Goal: Information Seeking & Learning: Learn about a topic

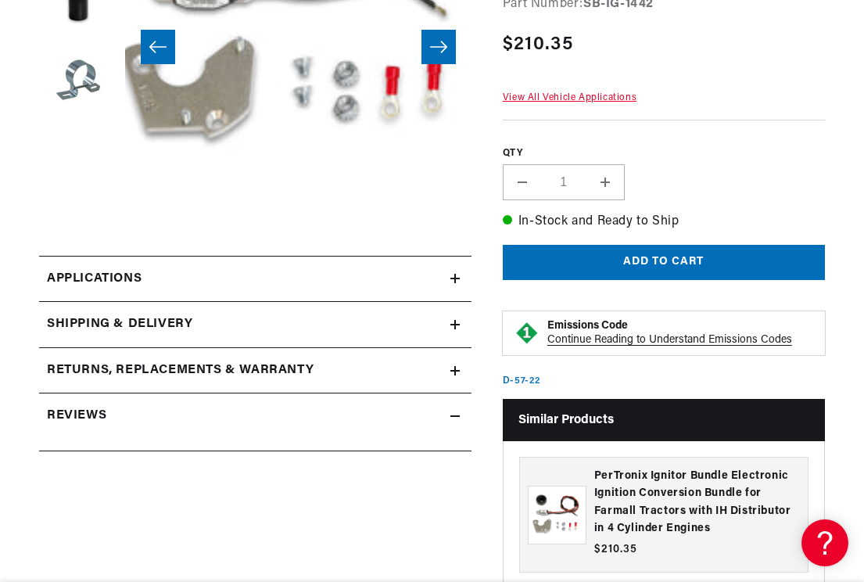
scroll to position [370, 0]
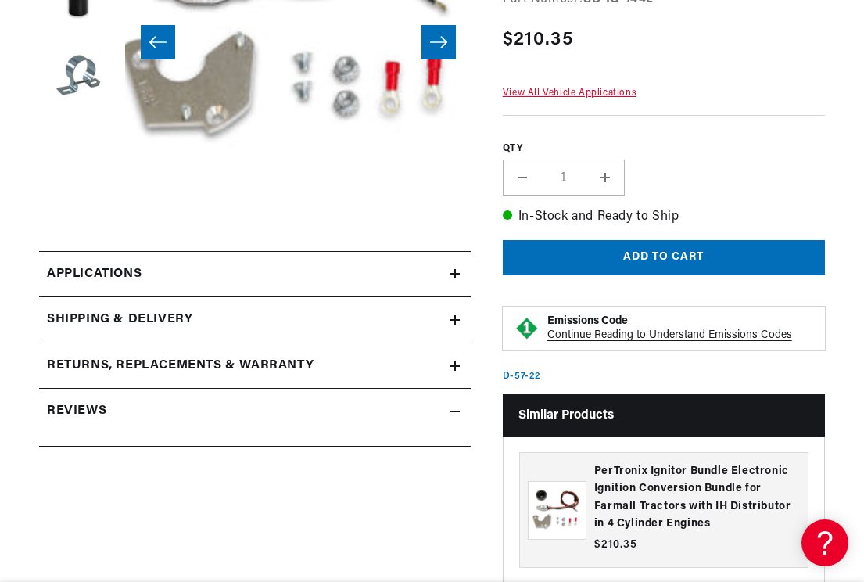
click at [240, 279] on link "Applications" at bounding box center [255, 274] width 433 height 47
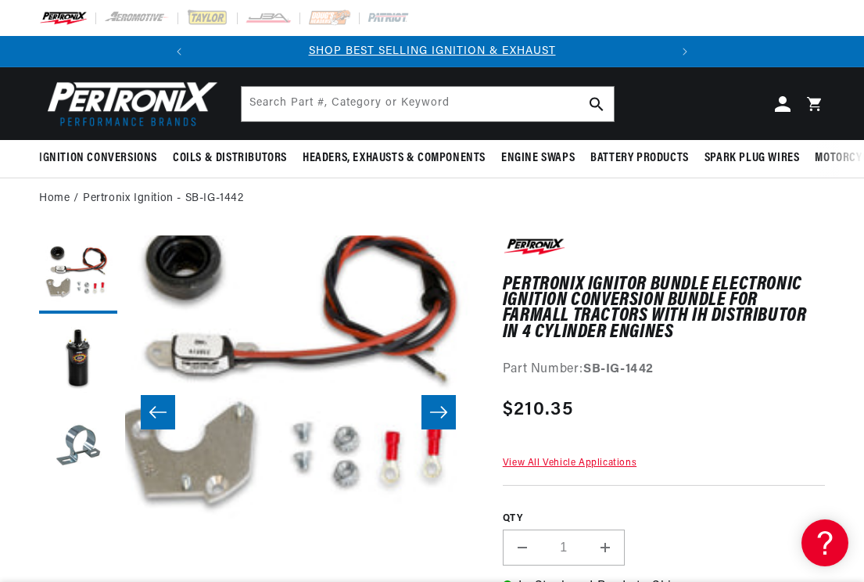
click at [442, 417] on icon "Slide right" at bounding box center [438, 412] width 19 height 16
click at [442, 418] on icon "Slide right" at bounding box center [438, 412] width 17 height 12
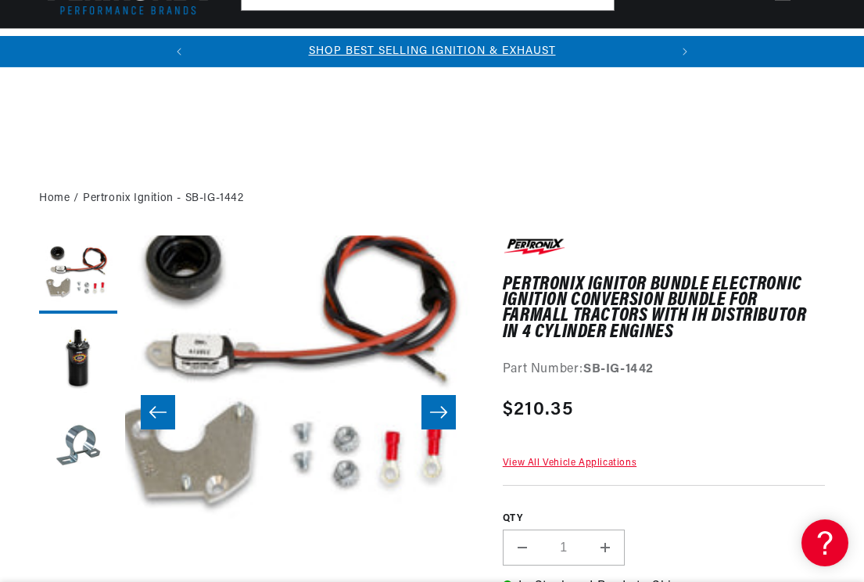
scroll to position [370, 0]
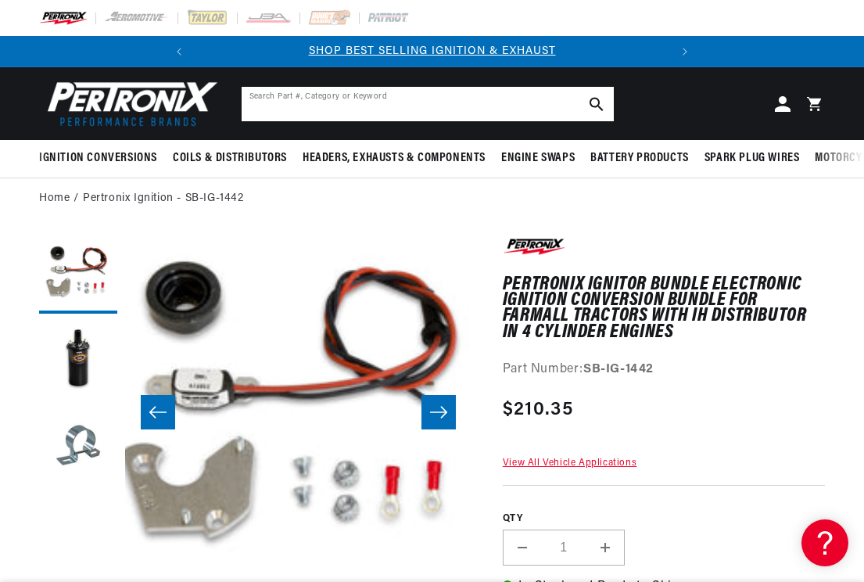
click at [470, 104] on input "Search Part #, Category or Keyword" at bounding box center [428, 104] width 372 height 34
type input "460 international 12v neg ground kit"
click at [596, 103] on button "Search Part #, Category or Keyword" at bounding box center [597, 104] width 34 height 34
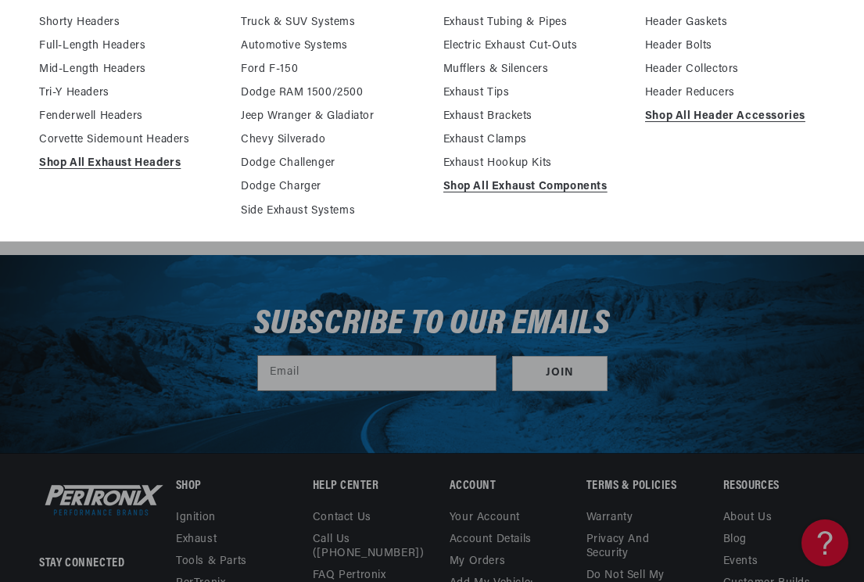
scroll to position [215, 0]
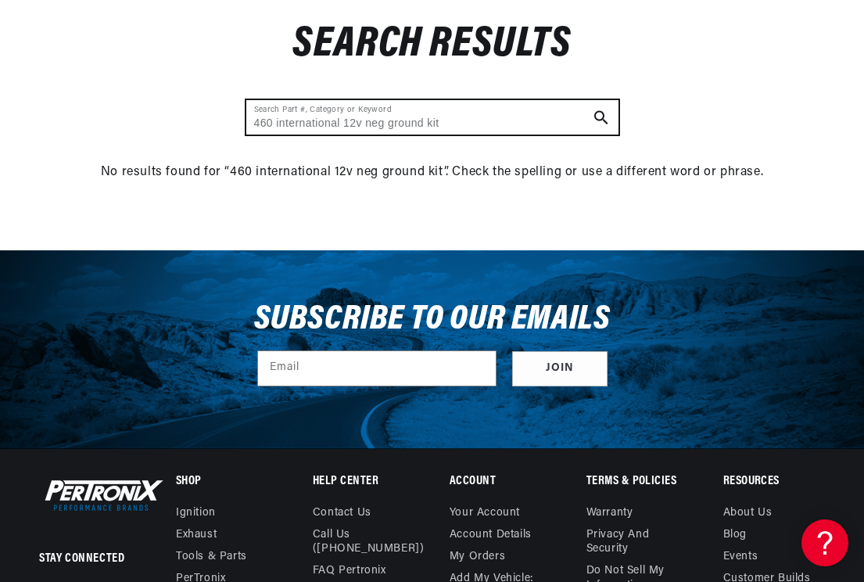
click at [347, 125] on input "460 international 12v neg ground kit" at bounding box center [432, 117] width 372 height 34
click at [495, 124] on input "460 international tractor 12v neg ground kit" at bounding box center [432, 117] width 372 height 34
type input "460 international tractor 12v neg ground"
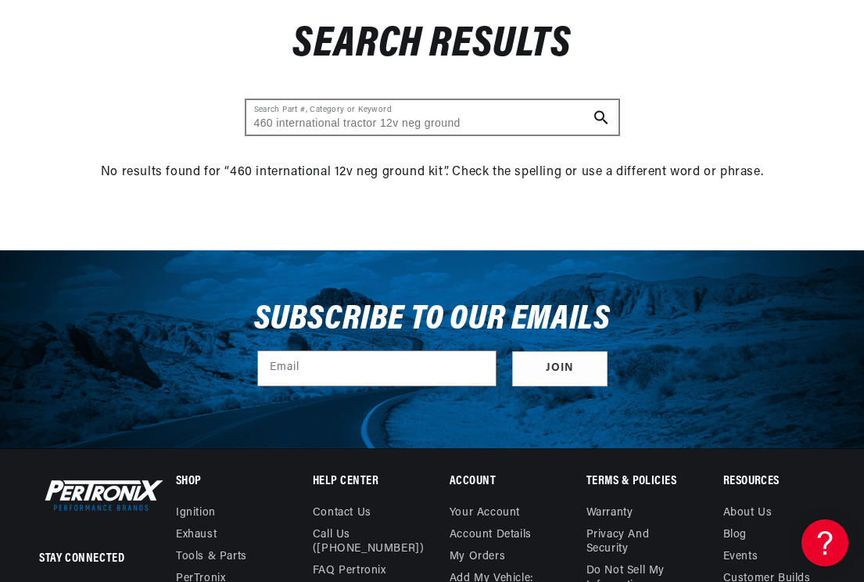
click at [598, 117] on icon "Search Part #, Category or Keyword" at bounding box center [601, 117] width 14 height 14
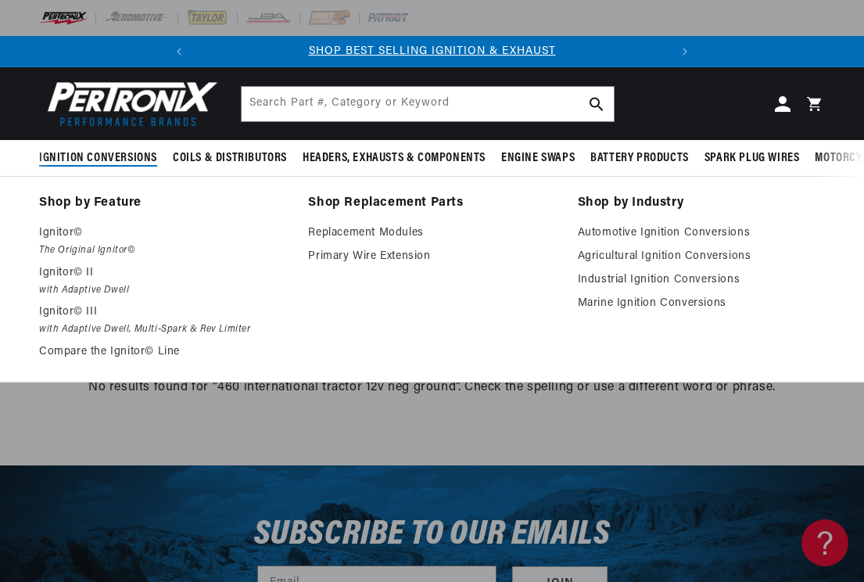
click at [110, 153] on span "Ignition Conversions" at bounding box center [98, 158] width 118 height 16
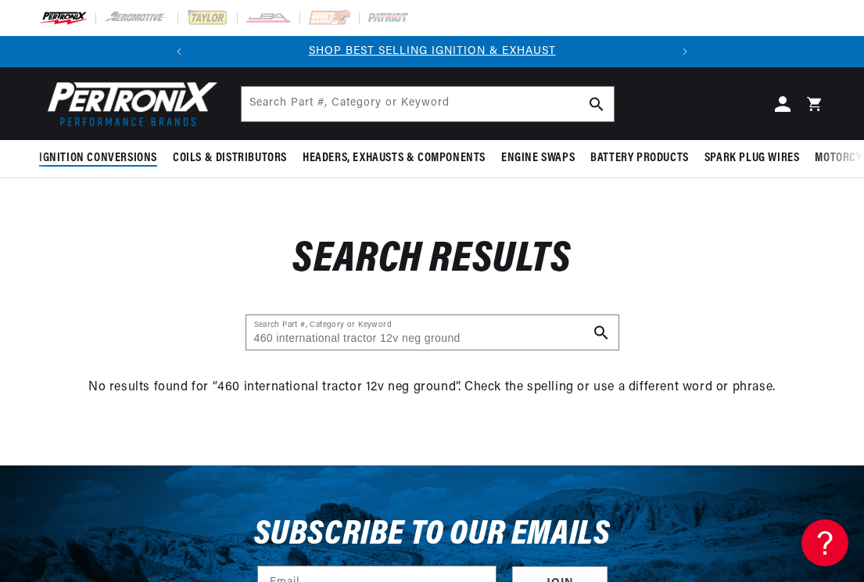
click at [100, 163] on span "Ignition Conversions" at bounding box center [98, 158] width 118 height 16
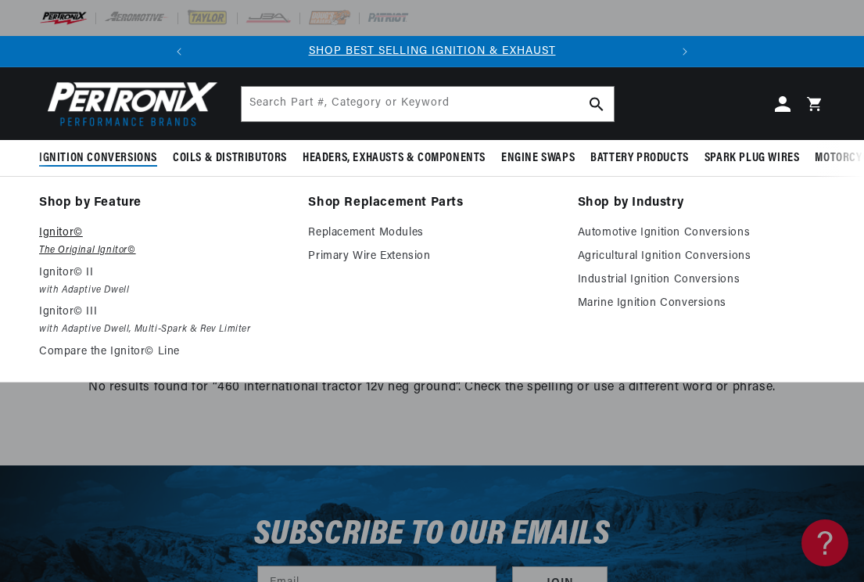
click at [67, 235] on p "Ignitor©" at bounding box center [162, 233] width 247 height 19
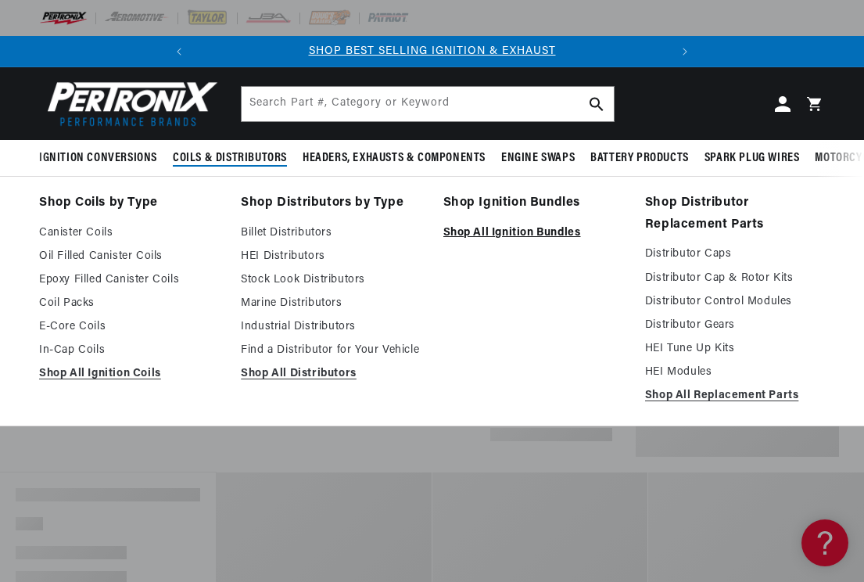
click at [486, 232] on link "Shop All Ignition Bundles" at bounding box center [533, 233] width 180 height 19
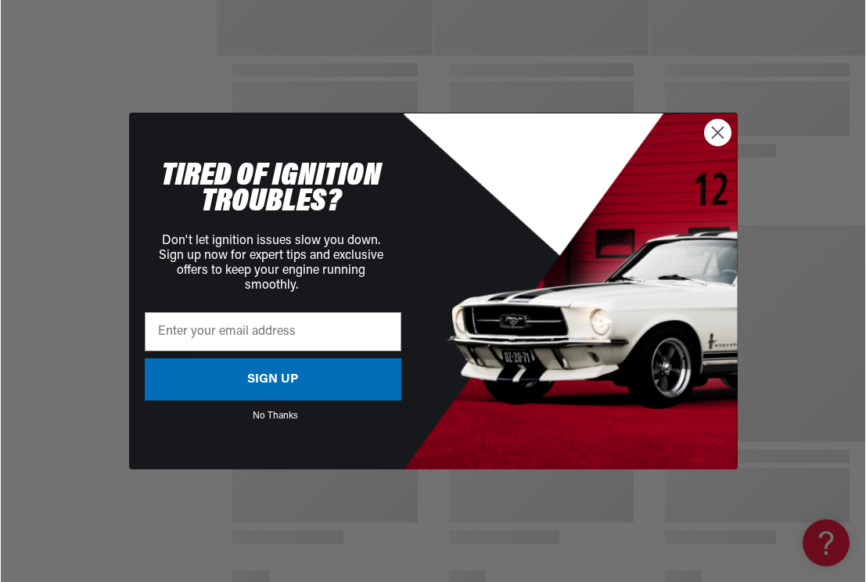
scroll to position [2042, 0]
